Goal: Transaction & Acquisition: Book appointment/travel/reservation

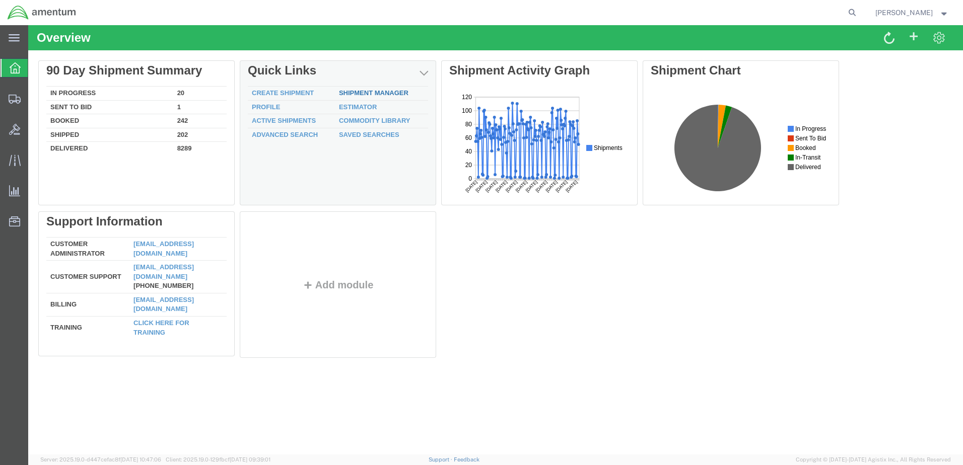
click at [379, 93] on link "Shipment Manager" at bounding box center [374, 93] width 70 height 8
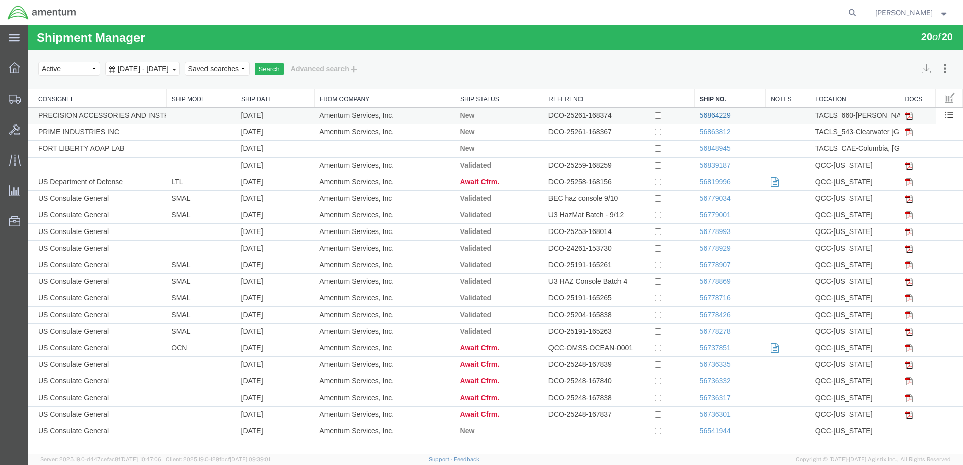
click at [709, 118] on link "56864229" at bounding box center [715, 115] width 31 height 8
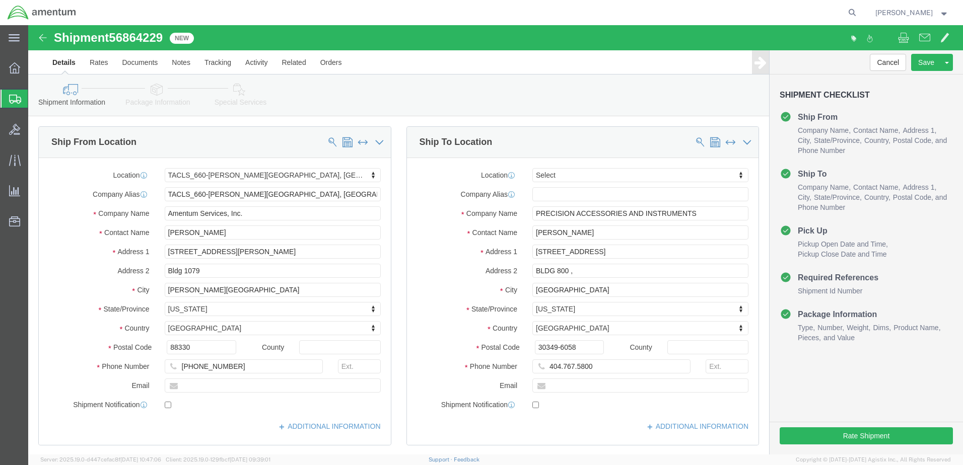
select select "42729"
select select
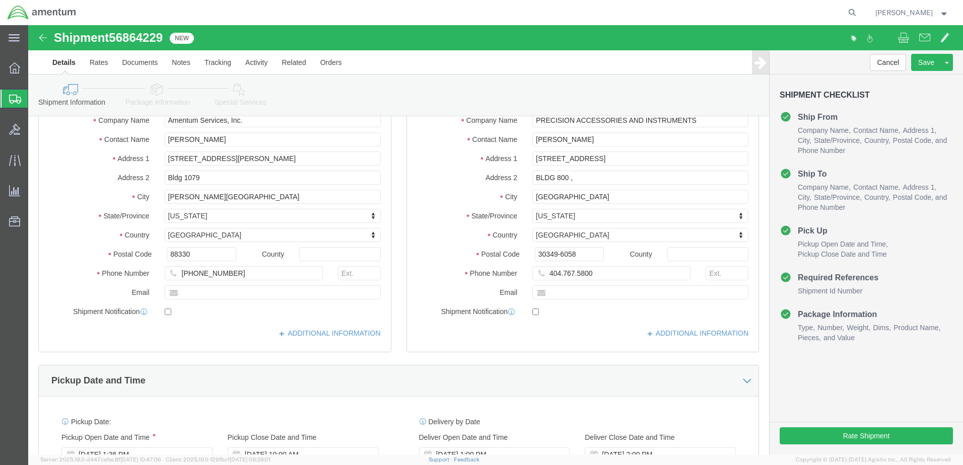
scroll to position [101, 0]
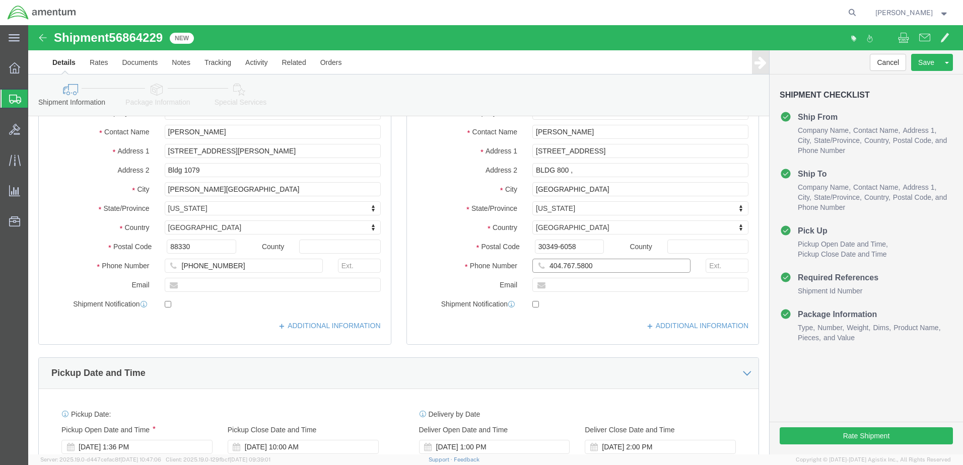
click input "404.767.5800"
click input "404.767-5800"
type input "404-767-5800"
click label
click input "checkbox"
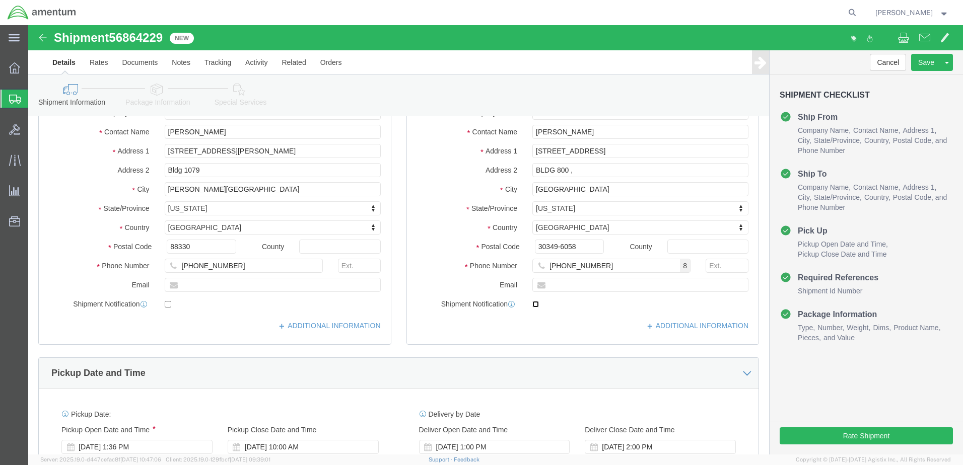
checkbox input "true"
click button "Rate Shipment"
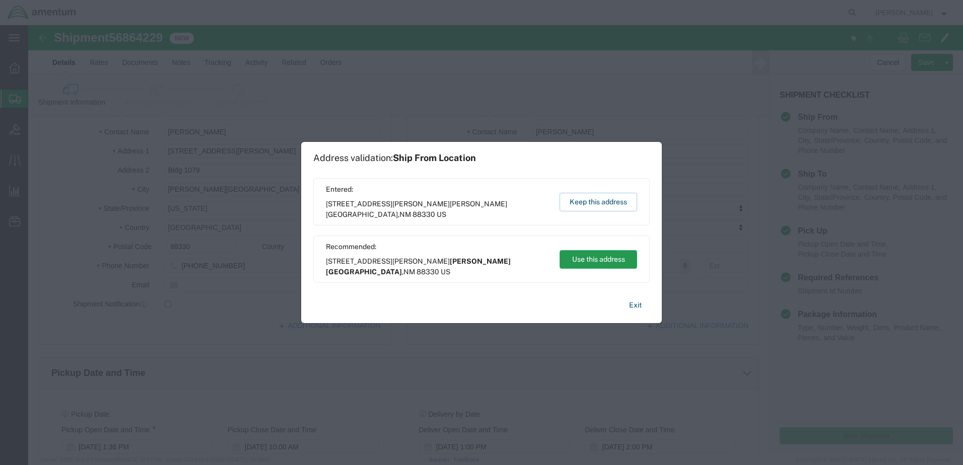
click at [607, 261] on button "Use this address" at bounding box center [599, 259] width 78 height 19
type input "Holloman Air Force Base"
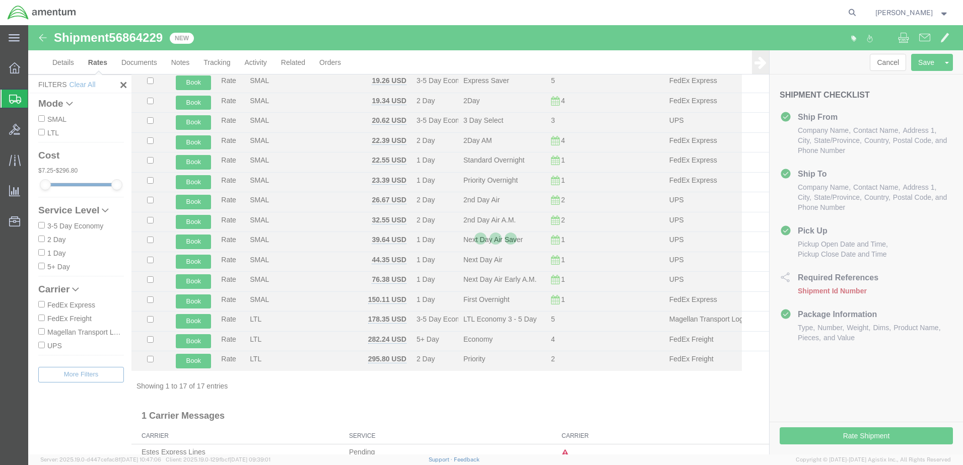
scroll to position [96, 0]
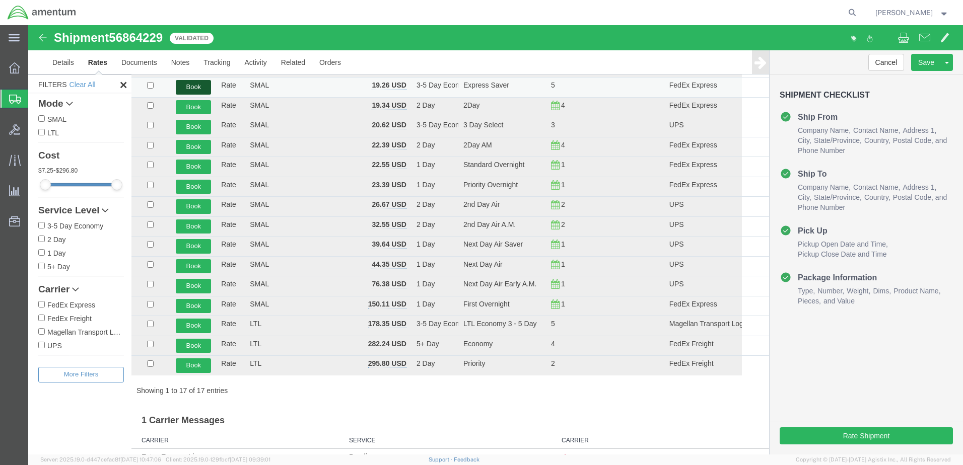
click at [207, 88] on button "Book" at bounding box center [193, 87] width 35 height 15
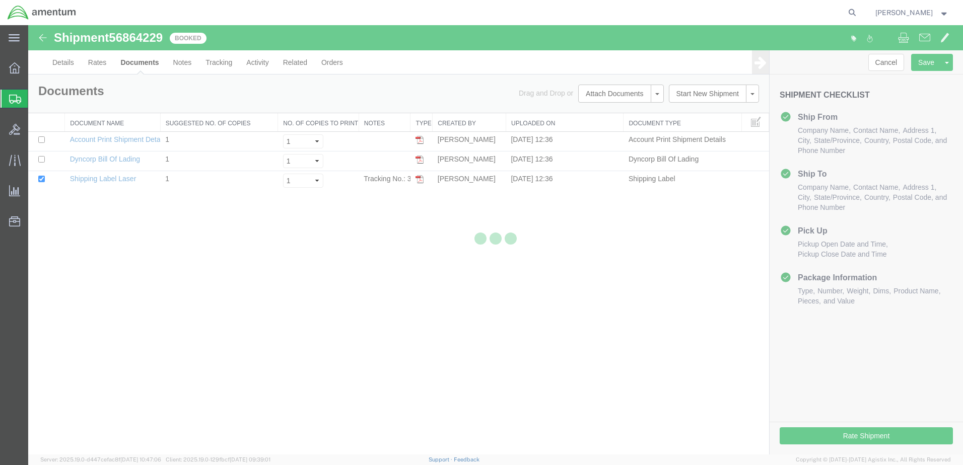
scroll to position [0, 0]
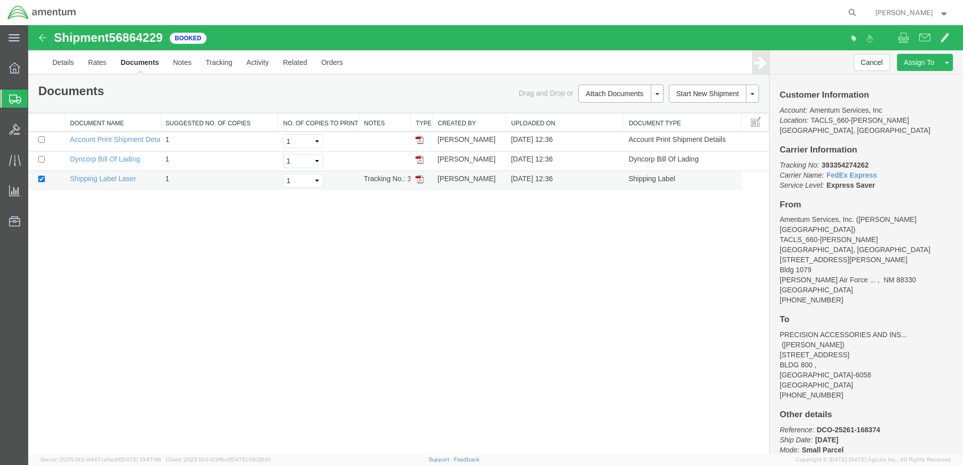
click at [422, 178] on img at bounding box center [420, 179] width 8 height 8
click at [0, 0] on span "Shipment Manager" at bounding box center [0, 0] width 0 height 0
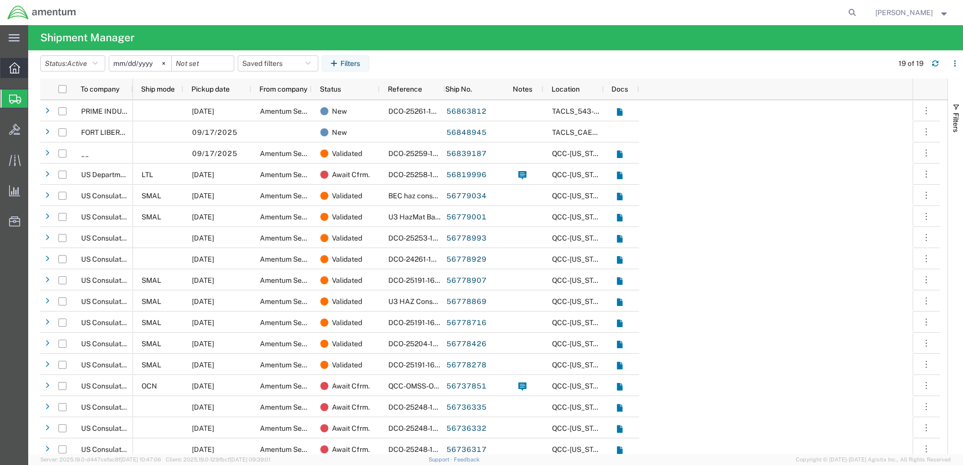
click at [35, 71] on span "Overview" at bounding box center [31, 68] width 7 height 20
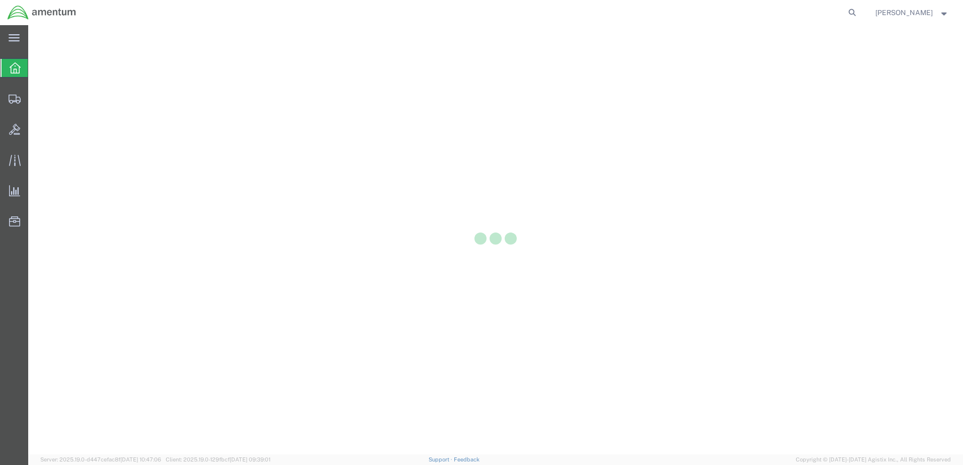
drag, startPoint x: 499, startPoint y: 23, endPoint x: 482, endPoint y: 118, distance: 97.2
drag, startPoint x: 482, startPoint y: 118, endPoint x: 366, endPoint y: 100, distance: 117.3
click at [366, 100] on div at bounding box center [495, 240] width 935 height 430
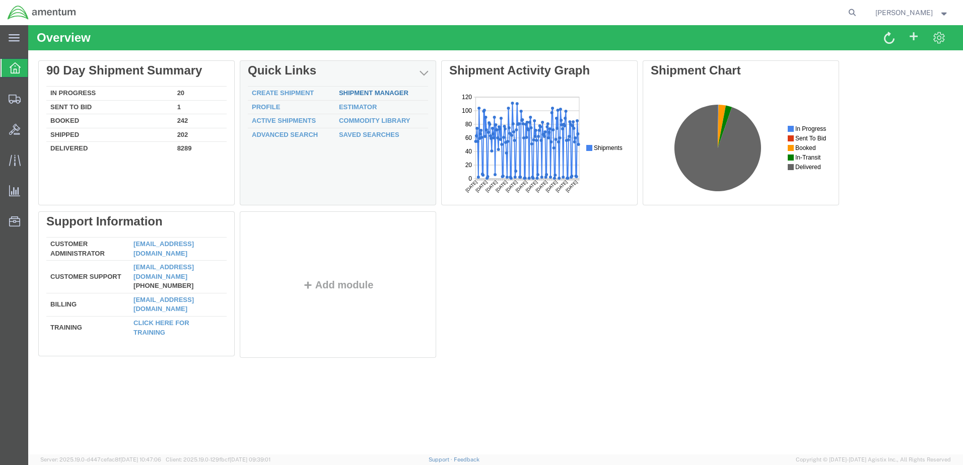
click at [384, 91] on link "Shipment Manager" at bounding box center [374, 93] width 70 height 8
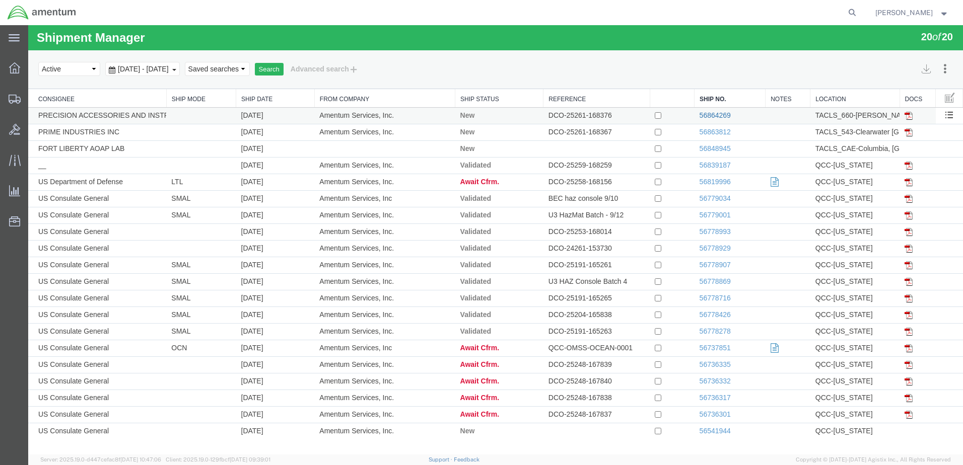
click at [722, 118] on link "56864269" at bounding box center [715, 115] width 31 height 8
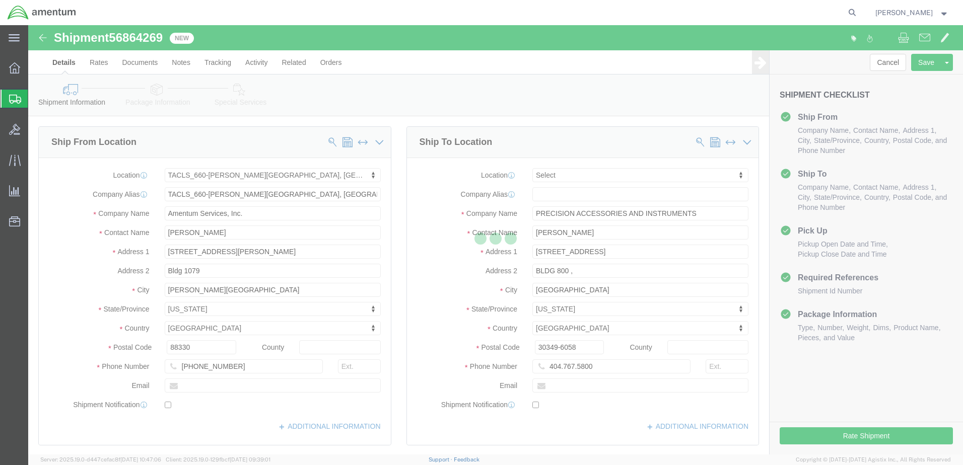
select select "42729"
select select
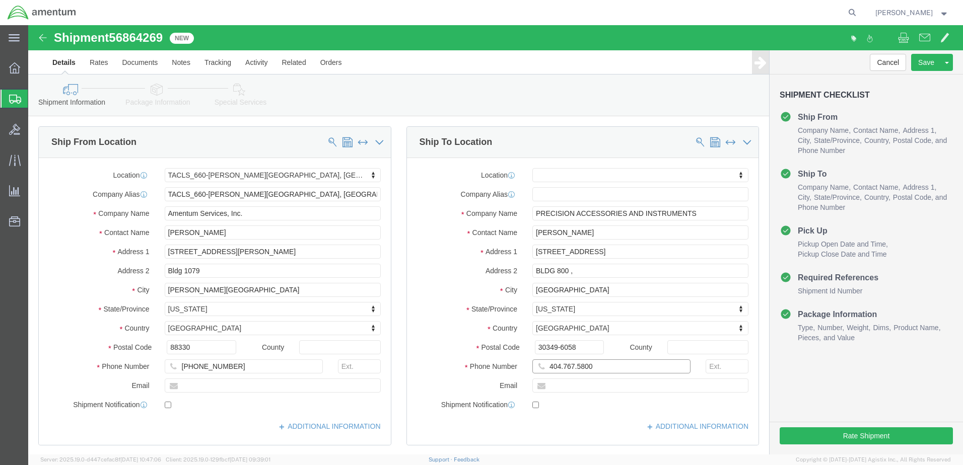
click input "404.767.5800"
click input "404.767-5800"
type input "404-767-5800"
click button "Rate Shipment"
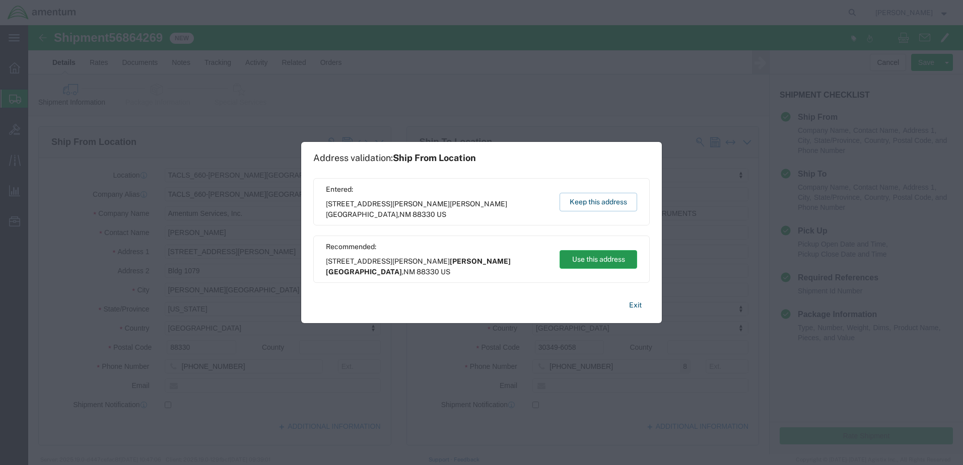
click at [592, 260] on button "Use this address" at bounding box center [599, 259] width 78 height 19
type input "Holloman Air Force Base"
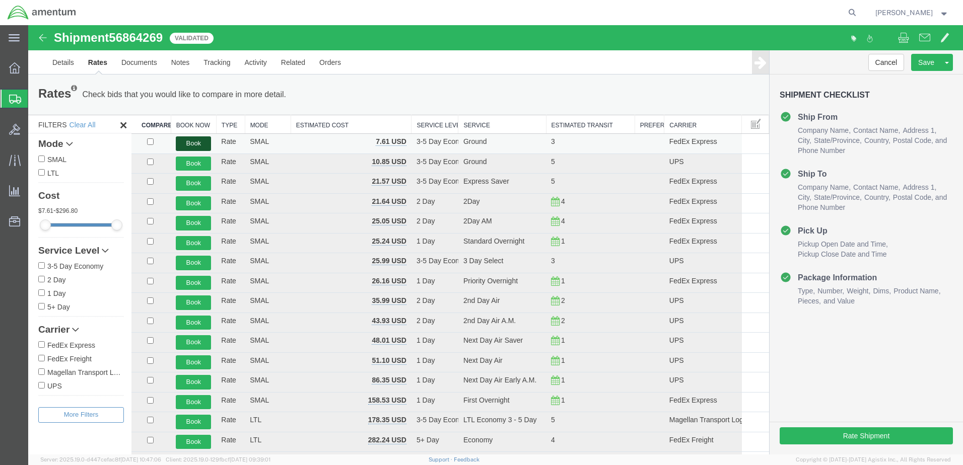
click at [198, 148] on button "Book" at bounding box center [193, 144] width 35 height 15
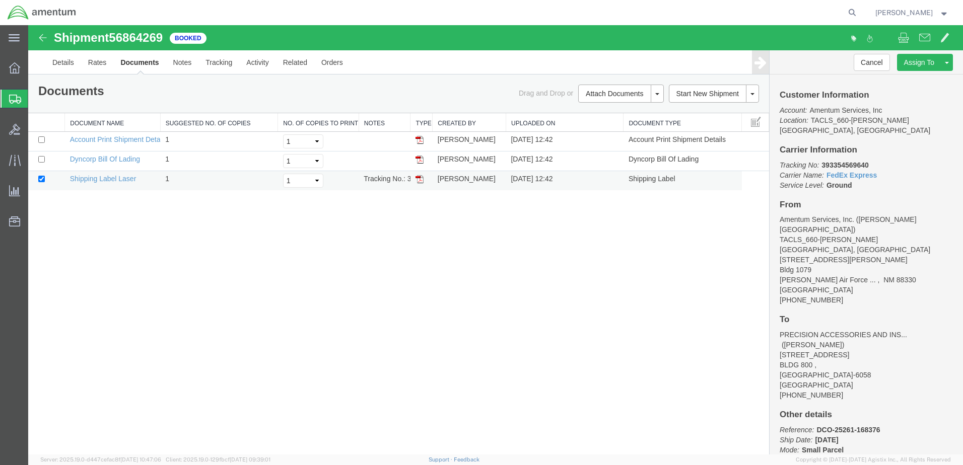
click at [419, 178] on img at bounding box center [420, 179] width 8 height 8
click at [17, 64] on icon at bounding box center [14, 67] width 11 height 11
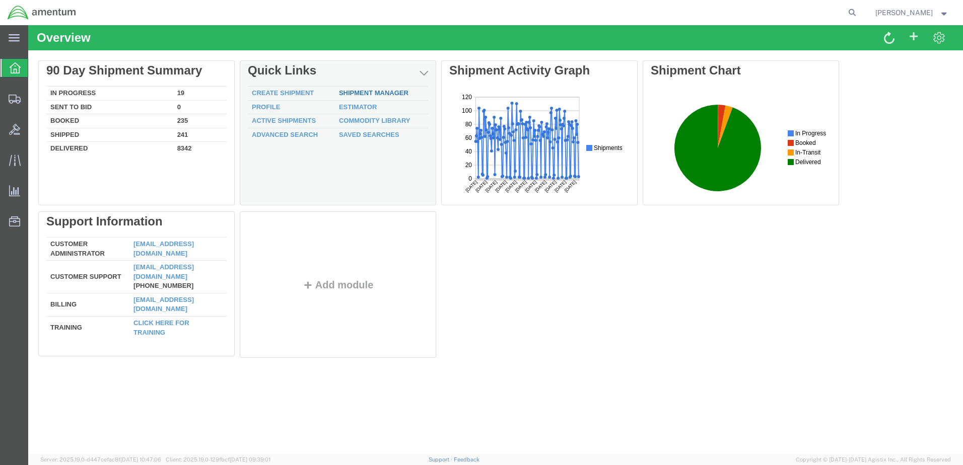
click at [360, 92] on link "Shipment Manager" at bounding box center [374, 93] width 70 height 8
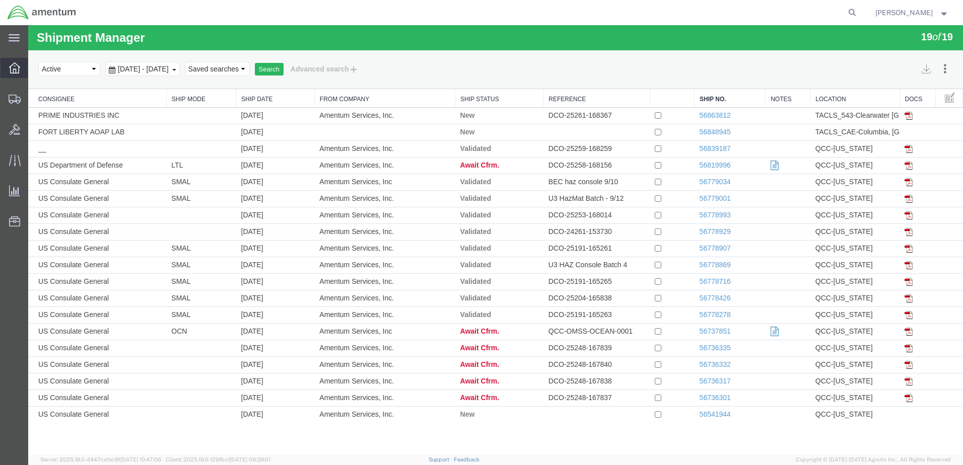
click at [35, 70] on span "Overview" at bounding box center [31, 68] width 7 height 20
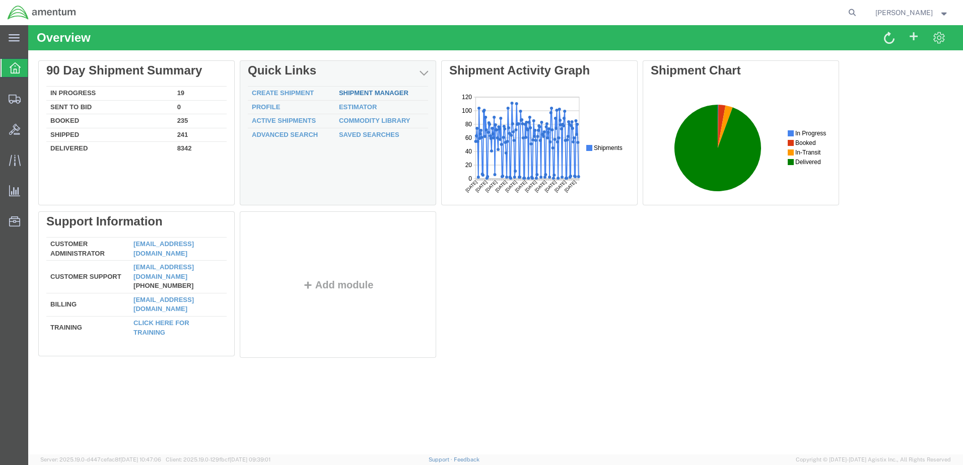
click at [388, 93] on link "Shipment Manager" at bounding box center [374, 93] width 70 height 8
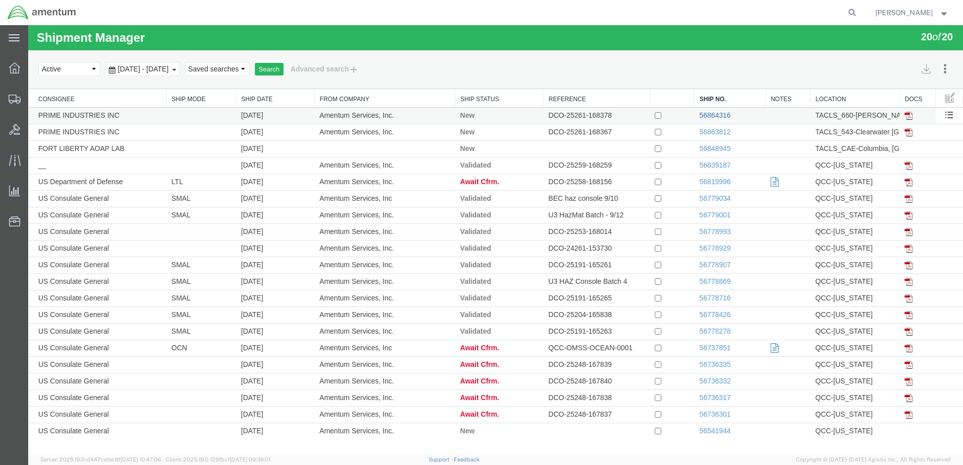
click at [717, 114] on link "56864316" at bounding box center [715, 115] width 31 height 8
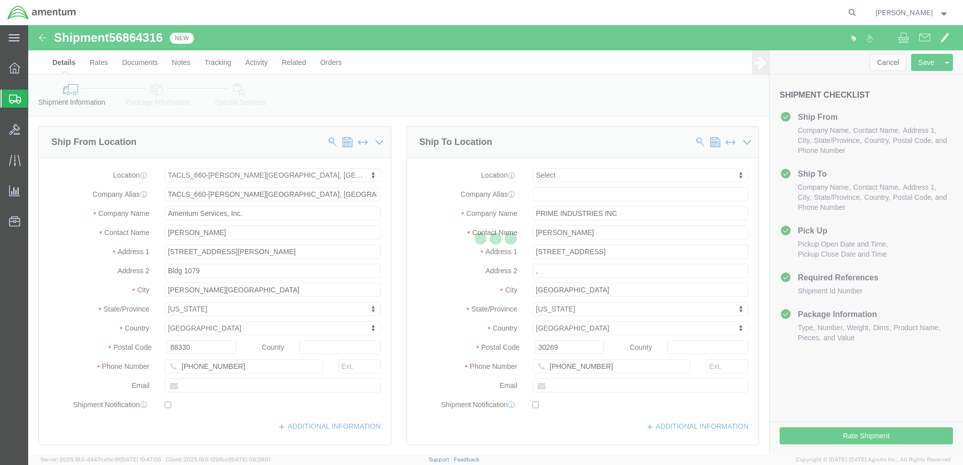
select select "42729"
select select
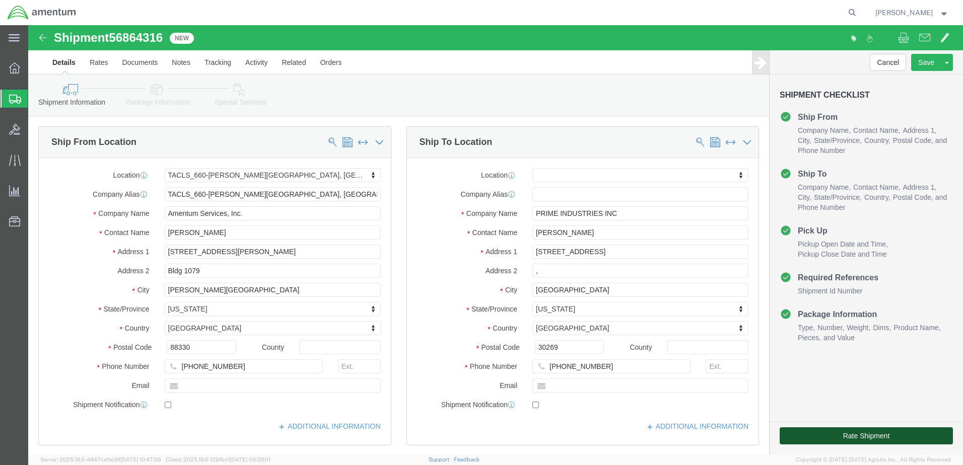
click button "Rate Shipment"
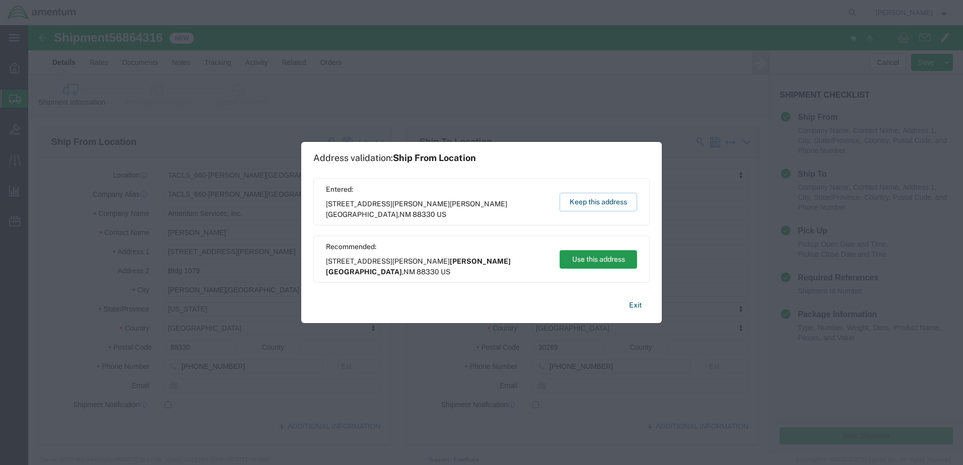
click at [596, 257] on button "Use this address" at bounding box center [599, 259] width 78 height 19
type input "Holloman Air Force Base"
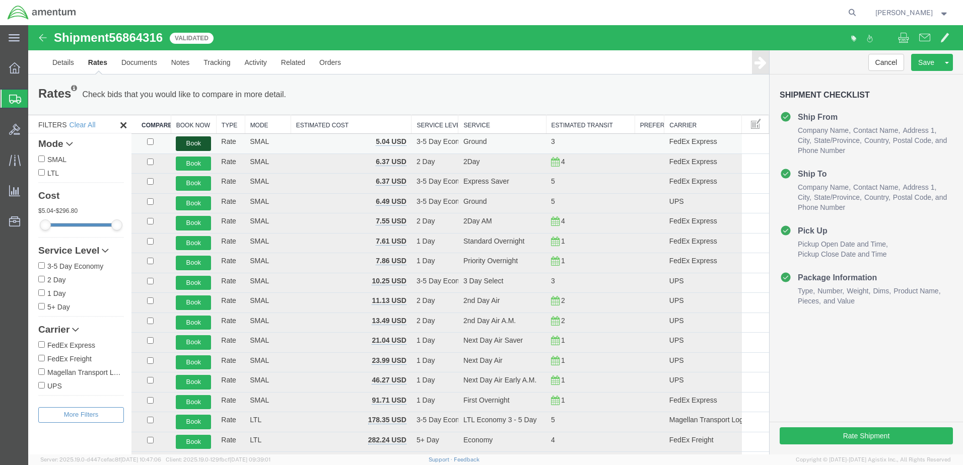
click at [199, 142] on button "Book" at bounding box center [193, 144] width 35 height 15
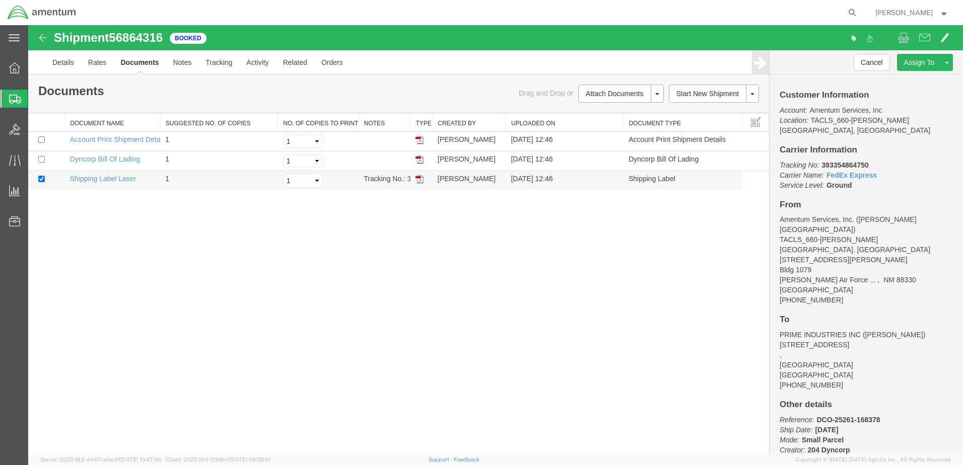
click at [420, 179] on img at bounding box center [420, 179] width 8 height 8
click at [404, 88] on div "Drag and Drop or Attach Documents Print Documents Email Documents Remove Docume…" at bounding box center [583, 94] width 368 height 18
click at [943, 13] on strong "button" at bounding box center [944, 13] width 9 height 4
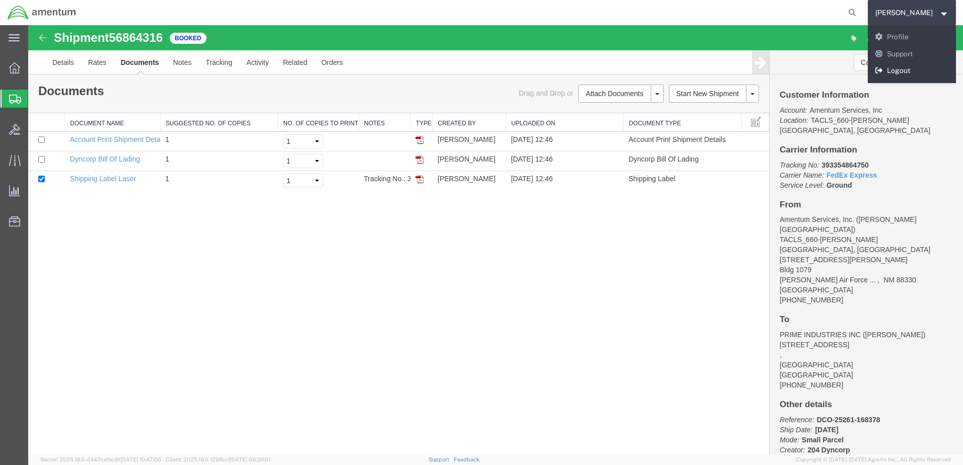
click at [913, 74] on link "Logout" at bounding box center [912, 70] width 89 height 17
